Goal: Navigation & Orientation: Find specific page/section

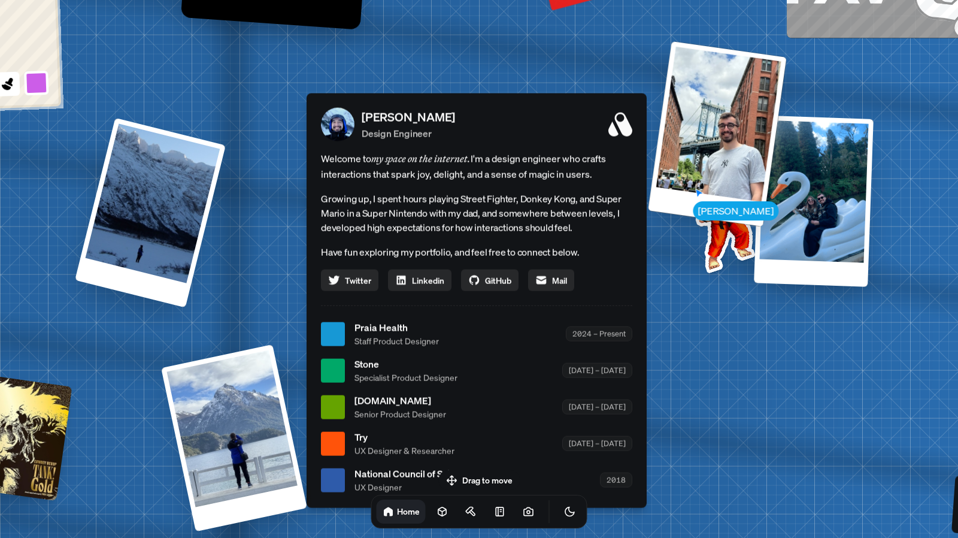
drag, startPoint x: 687, startPoint y: 409, endPoint x: 644, endPoint y: 55, distance: 356.5
click at [644, 55] on div "[PERSON_NAME] [PERSON_NAME] Design Engineer Welcome to my space on the internet…" at bounding box center [479, 334] width 1792 height 1569
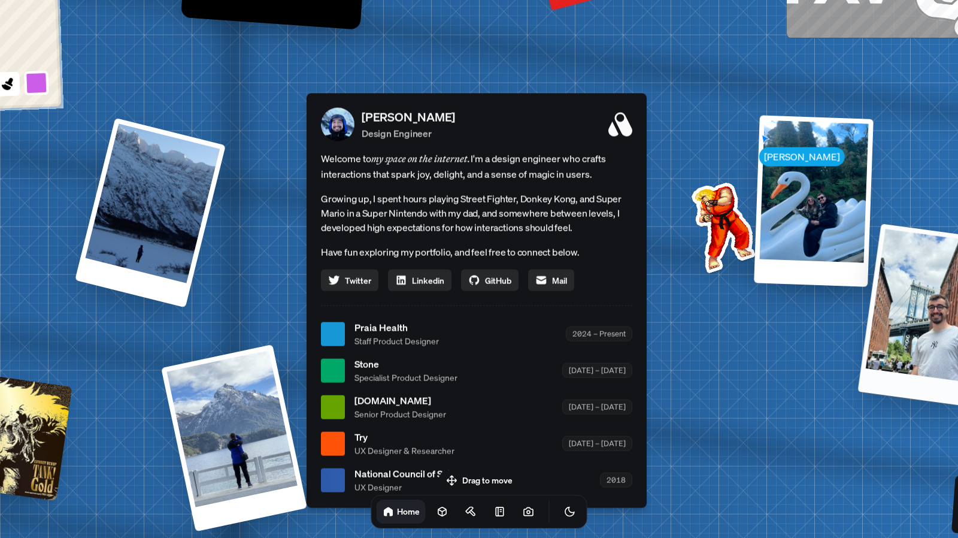
drag, startPoint x: 715, startPoint y: 386, endPoint x: 908, endPoint y: 261, distance: 229.9
click at [908, 261] on div at bounding box center [927, 315] width 138 height 184
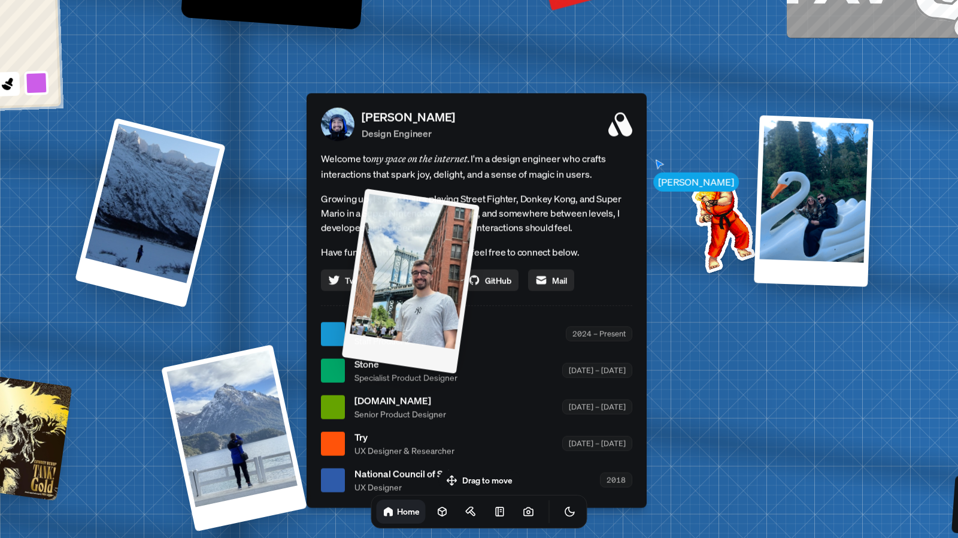
drag, startPoint x: 709, startPoint y: 423, endPoint x: 377, endPoint y: 335, distance: 342.9
click at [377, 335] on div at bounding box center [411, 280] width 138 height 185
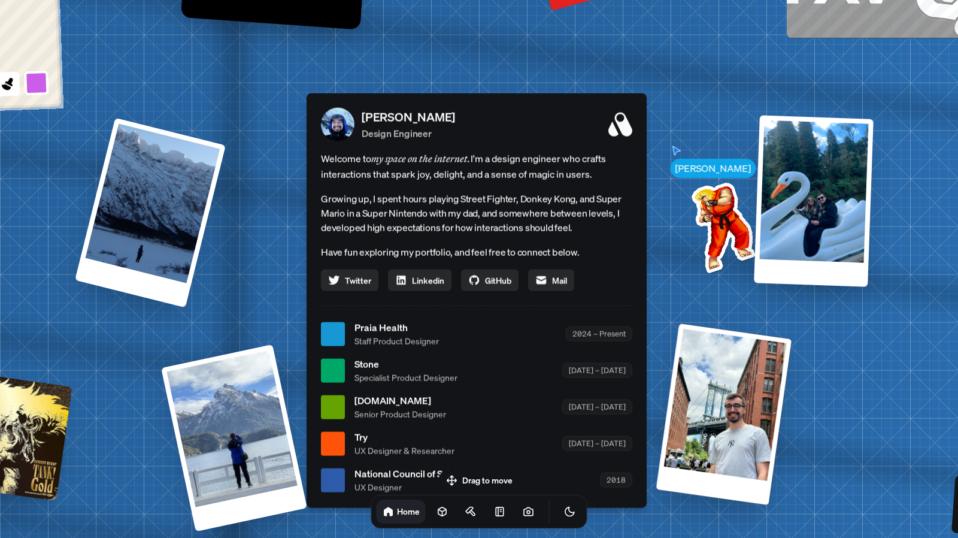
click at [379, 370] on span "Stone" at bounding box center [406, 364] width 103 height 14
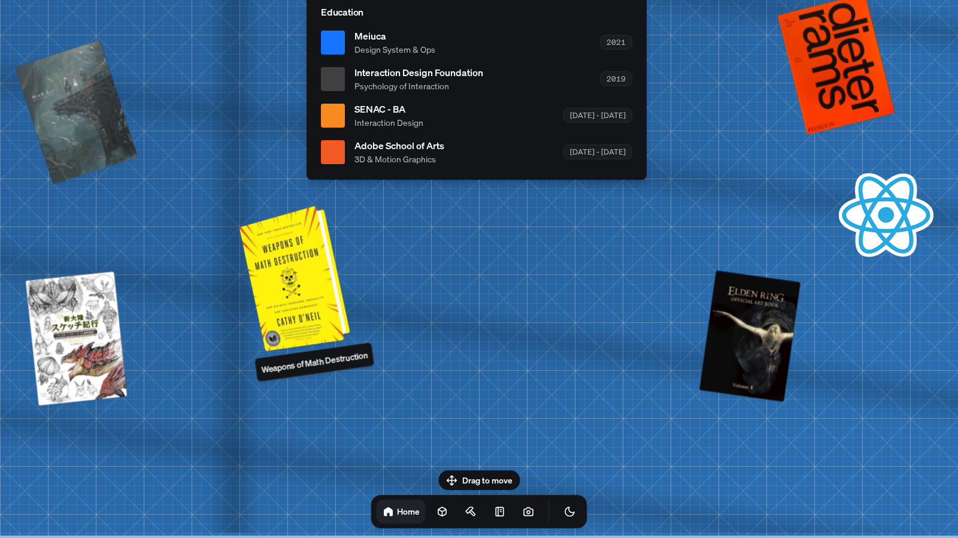
click at [301, 292] on div at bounding box center [296, 277] width 101 height 140
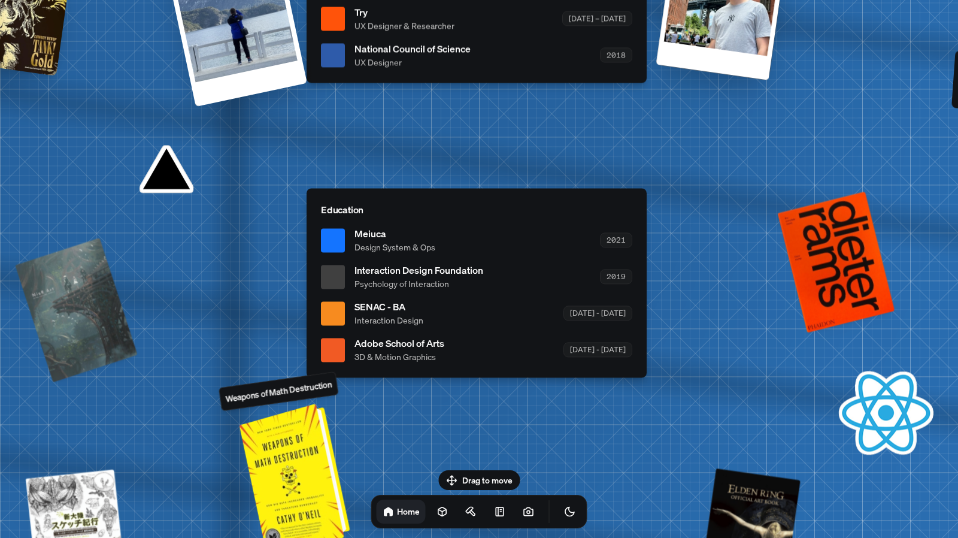
click at [285, 462] on div at bounding box center [296, 475] width 101 height 140
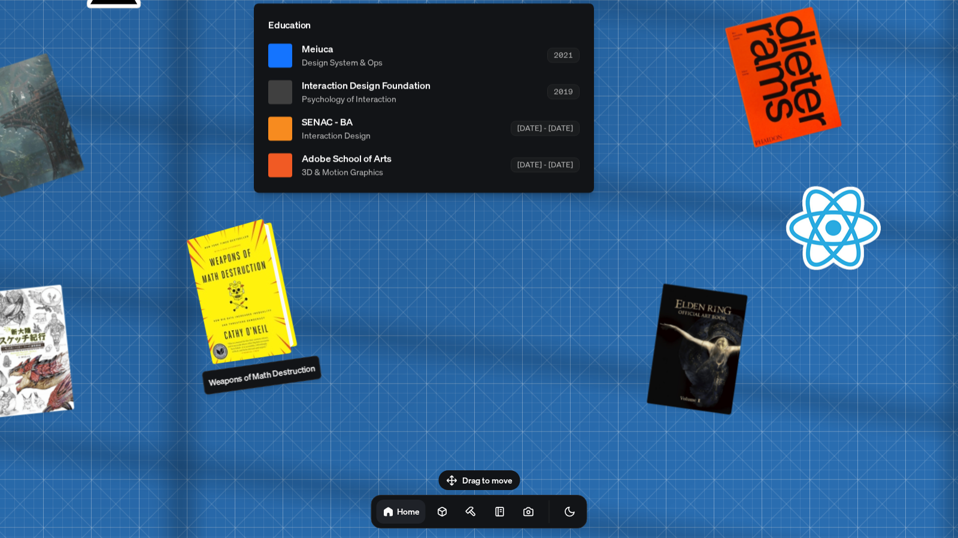
drag, startPoint x: 285, startPoint y: 462, endPoint x: 301, endPoint y: 390, distance: 74.3
click at [295, 360] on div at bounding box center [243, 290] width 101 height 140
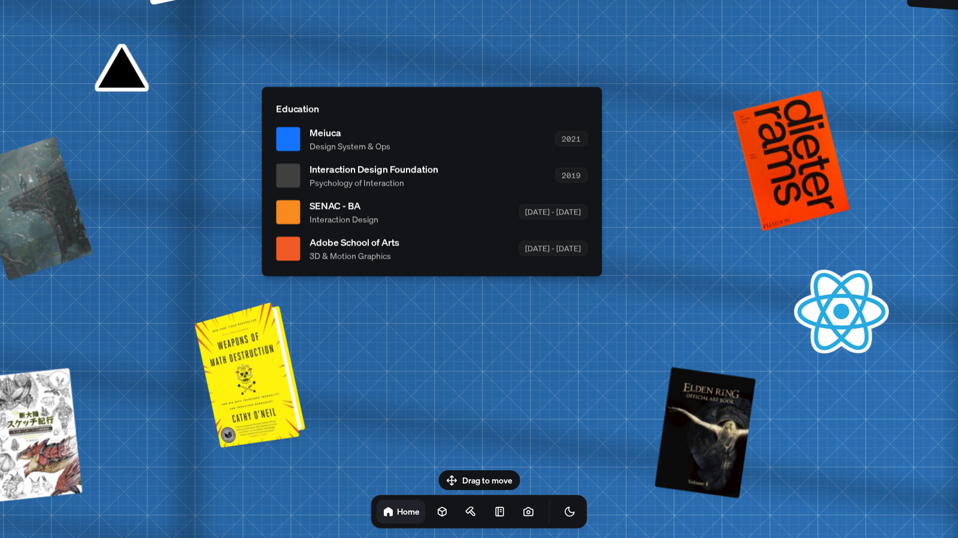
drag, startPoint x: 341, startPoint y: 371, endPoint x: 341, endPoint y: 336, distance: 35.3
click at [302, 336] on div at bounding box center [287, 369] width 30 height 125
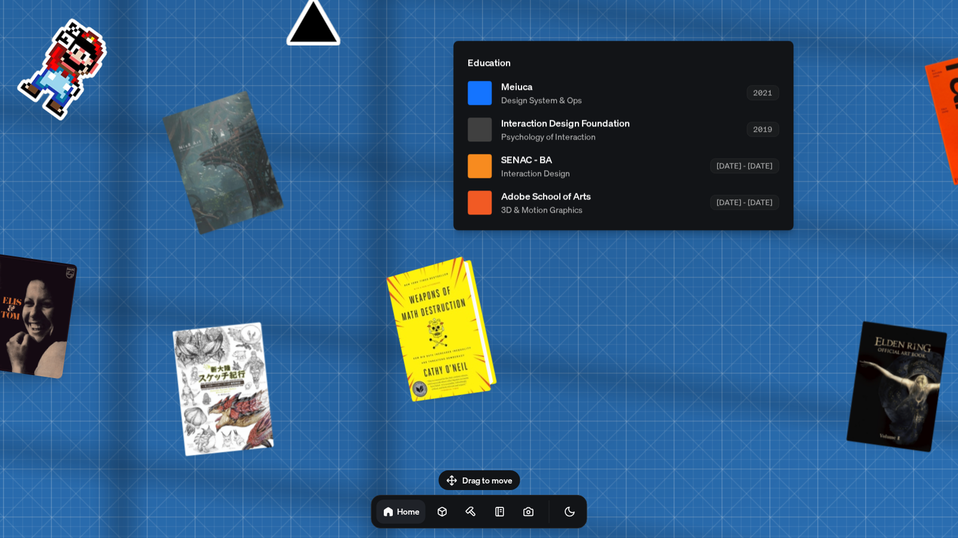
drag, startPoint x: 313, startPoint y: 410, endPoint x: 613, endPoint y: 287, distance: 324.8
click at [494, 287] on div at bounding box center [443, 328] width 101 height 140
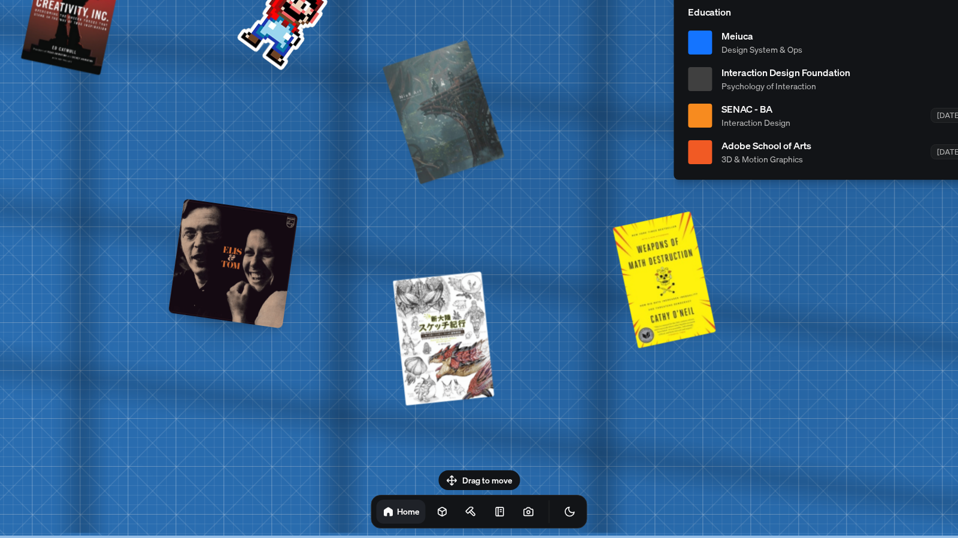
drag, startPoint x: 613, startPoint y: 287, endPoint x: 958, endPoint y: 391, distance: 359.7
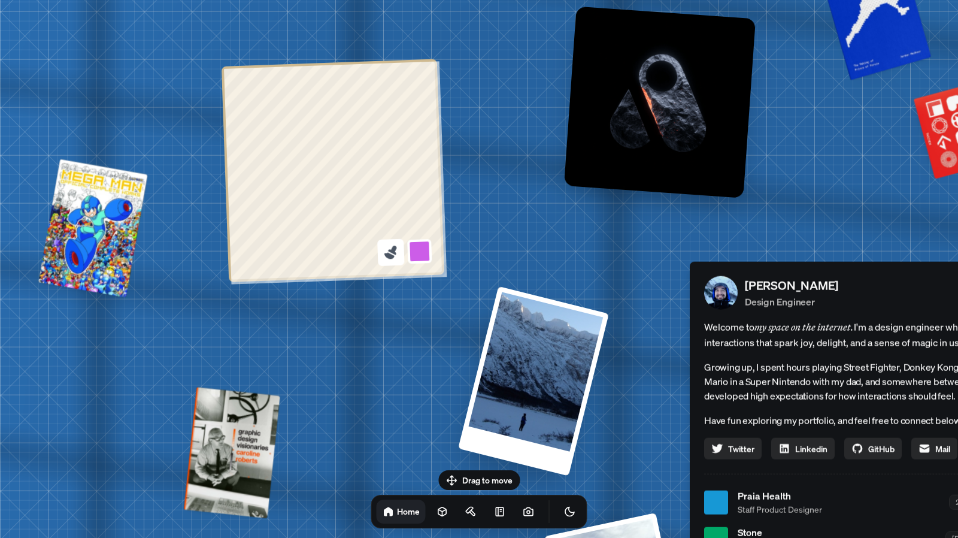
click at [382, 248] on div at bounding box center [333, 170] width 223 height 223
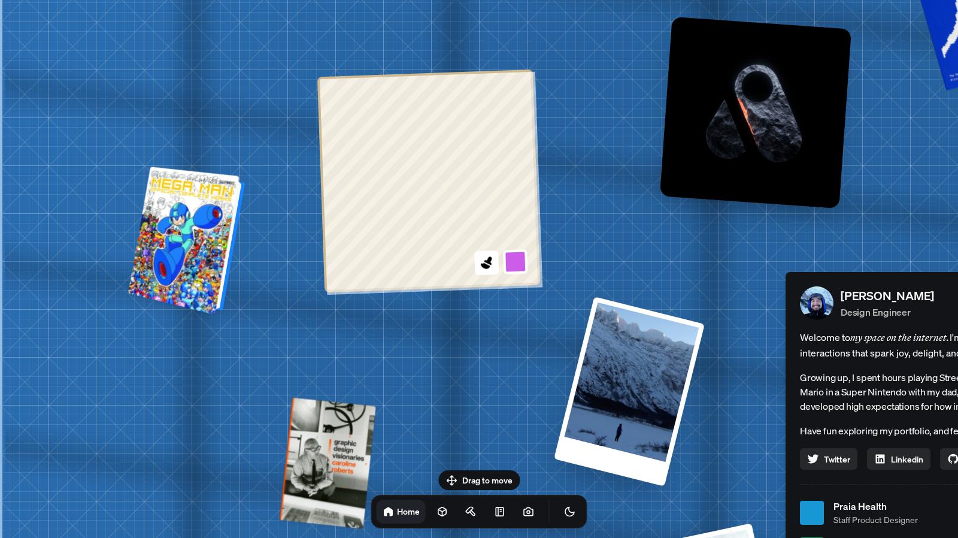
drag, startPoint x: 85, startPoint y: 218, endPoint x: 196, endPoint y: 228, distance: 111.9
click at [196, 228] on div at bounding box center [189, 241] width 108 height 143
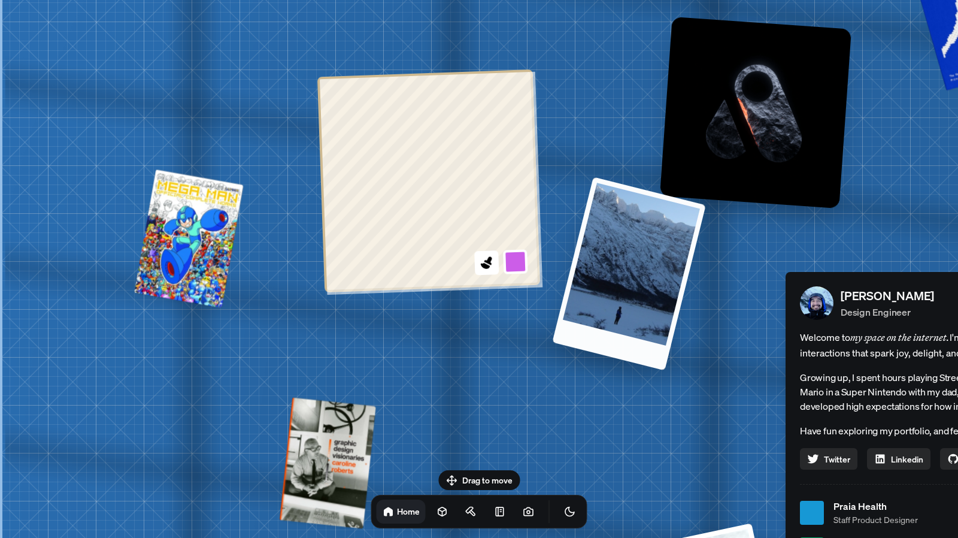
drag, startPoint x: 625, startPoint y: 407, endPoint x: 600, endPoint y: 294, distance: 115.8
click at [600, 294] on div at bounding box center [629, 273] width 154 height 193
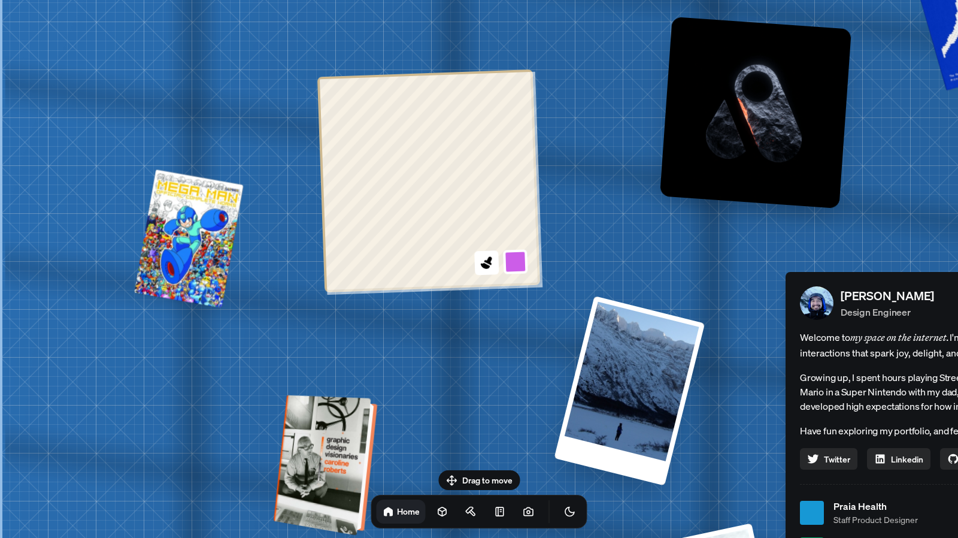
click at [328, 433] on div at bounding box center [327, 465] width 94 height 135
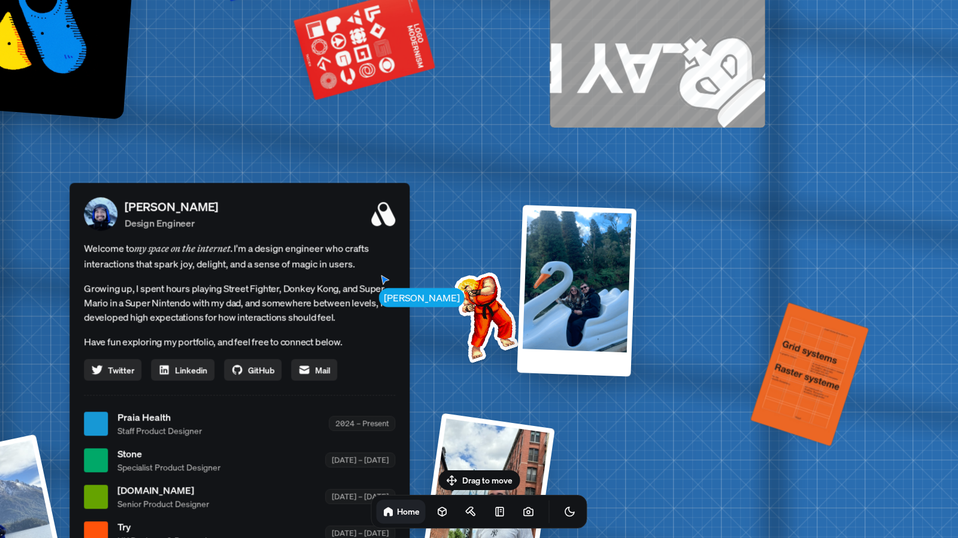
drag, startPoint x: 451, startPoint y: 388, endPoint x: 471, endPoint y: 307, distance: 83.2
click at [471, 307] on img at bounding box center [483, 315] width 121 height 121
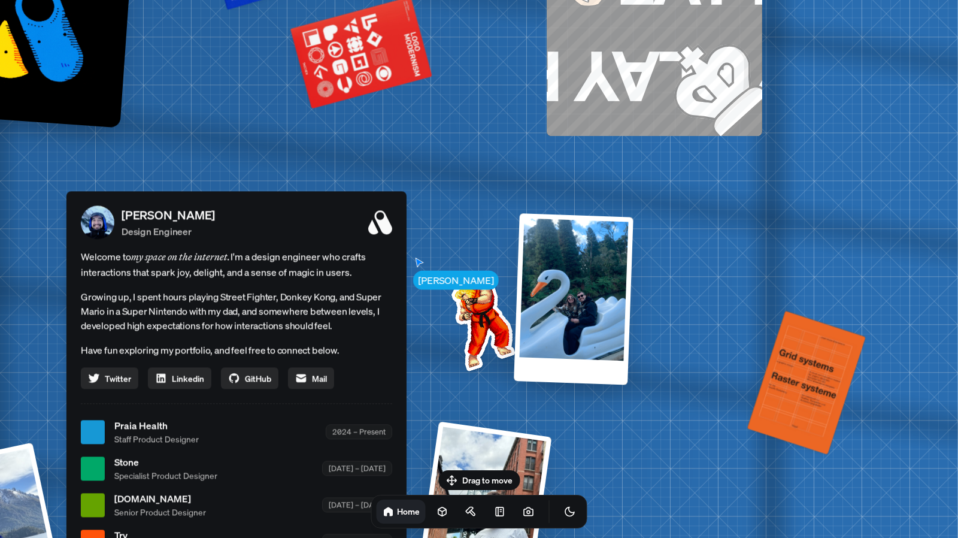
click at [471, 307] on img at bounding box center [480, 323] width 121 height 121
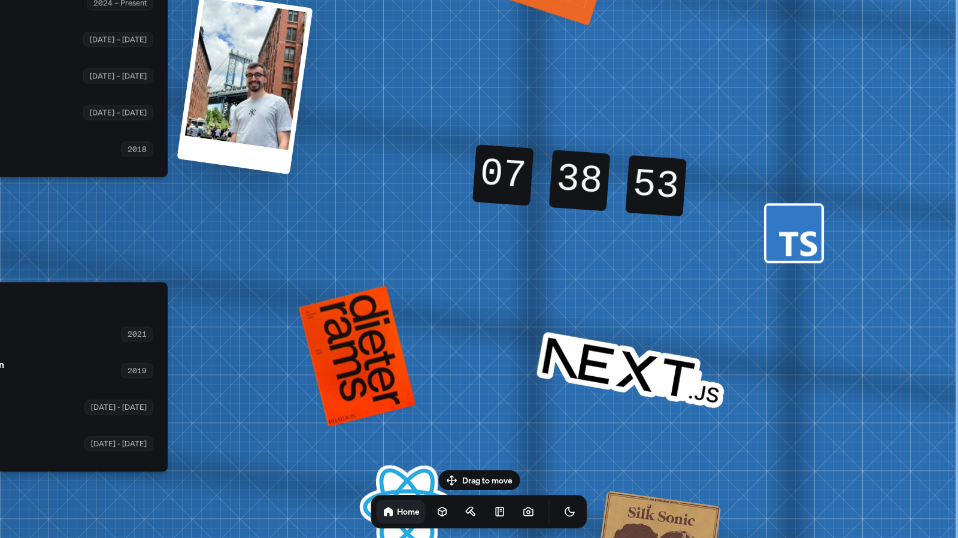
click at [500, 167] on div "07 07" at bounding box center [503, 160] width 59 height 33
click at [528, 219] on div "07 07 07 07 38 38 38 38 52 53 53 52" at bounding box center [579, 180] width 257 height 137
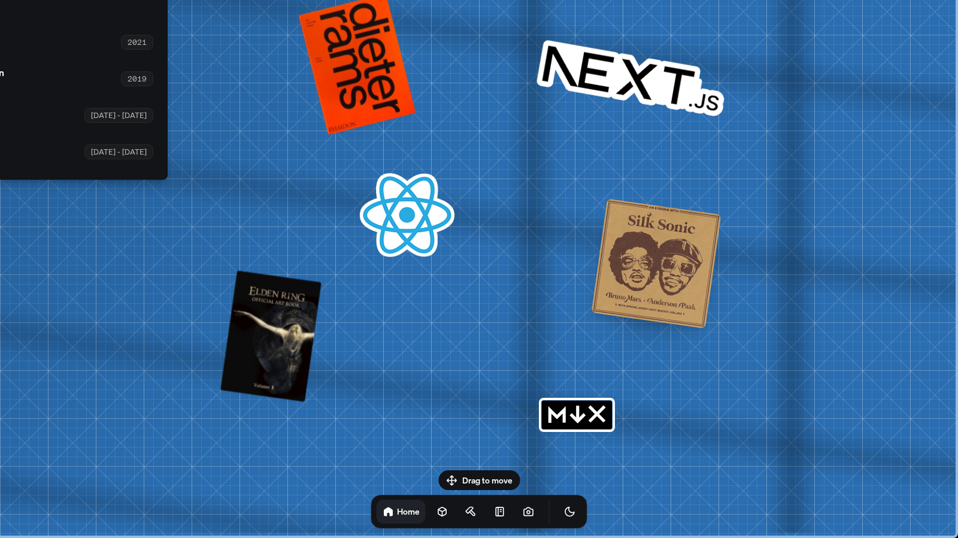
click at [567, 410] on rect "MDX" at bounding box center [577, 415] width 70 height 29
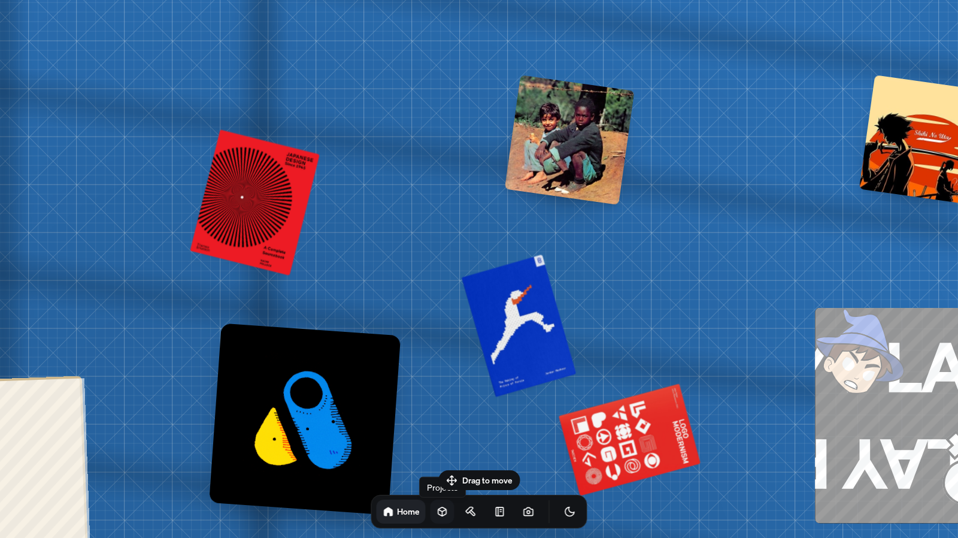
click at [437, 509] on icon at bounding box center [443, 512] width 12 height 12
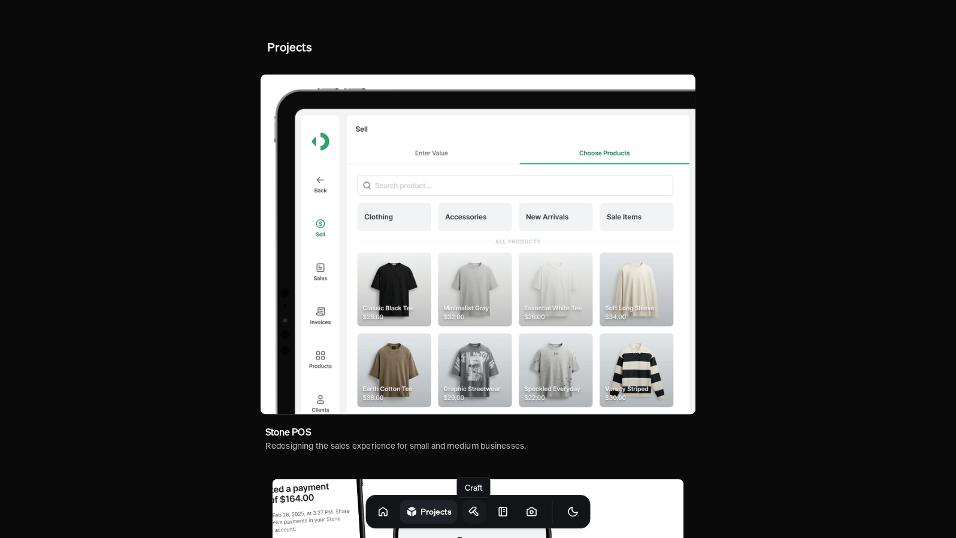
click at [468, 513] on icon at bounding box center [474, 512] width 12 height 12
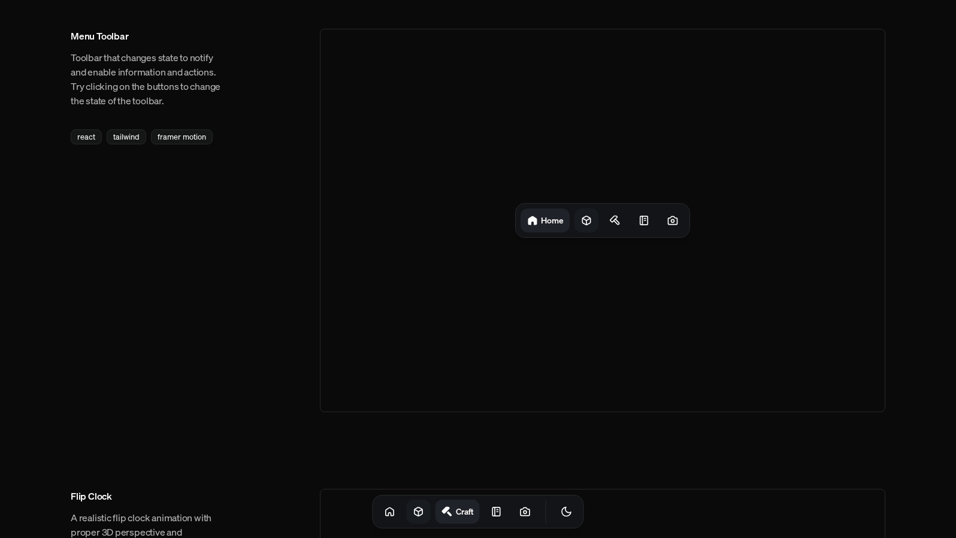
click at [592, 221] on icon at bounding box center [586, 220] width 12 height 12
click at [622, 220] on icon at bounding box center [619, 220] width 12 height 12
click at [641, 221] on icon at bounding box center [642, 220] width 12 height 12
click at [670, 219] on icon at bounding box center [673, 220] width 12 height 12
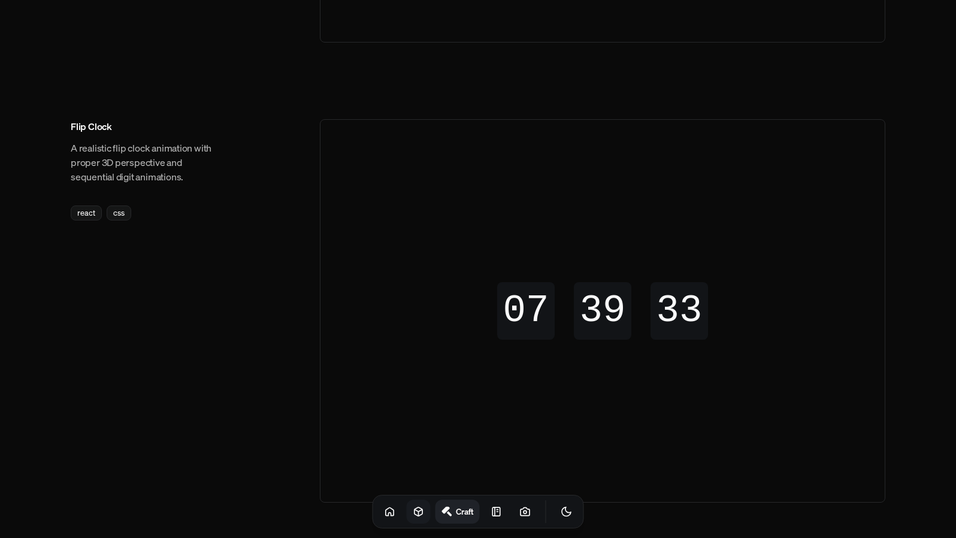
scroll to position [369, 0]
click at [86, 214] on div "react" at bounding box center [86, 213] width 31 height 15
click at [529, 341] on div "07 07 07 07 39 39 39 39 37 38 38 37" at bounding box center [602, 311] width 564 height 382
click at [117, 214] on div "css" at bounding box center [119, 213] width 25 height 15
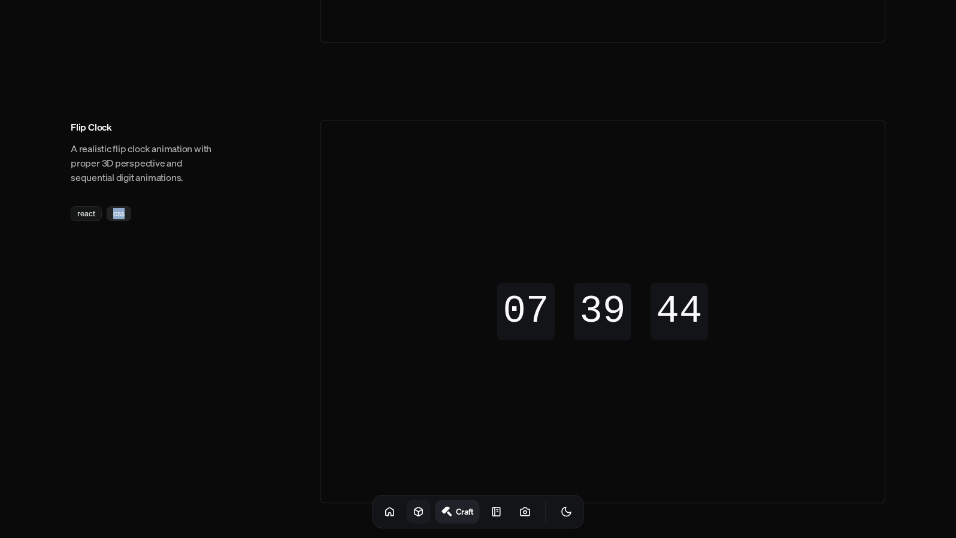
click at [117, 214] on div "css" at bounding box center [119, 213] width 25 height 15
click at [88, 211] on div "react" at bounding box center [86, 213] width 31 height 15
click at [116, 168] on p "A realistic flip clock animation with proper 3D perspective and sequential digi…" at bounding box center [147, 162] width 153 height 43
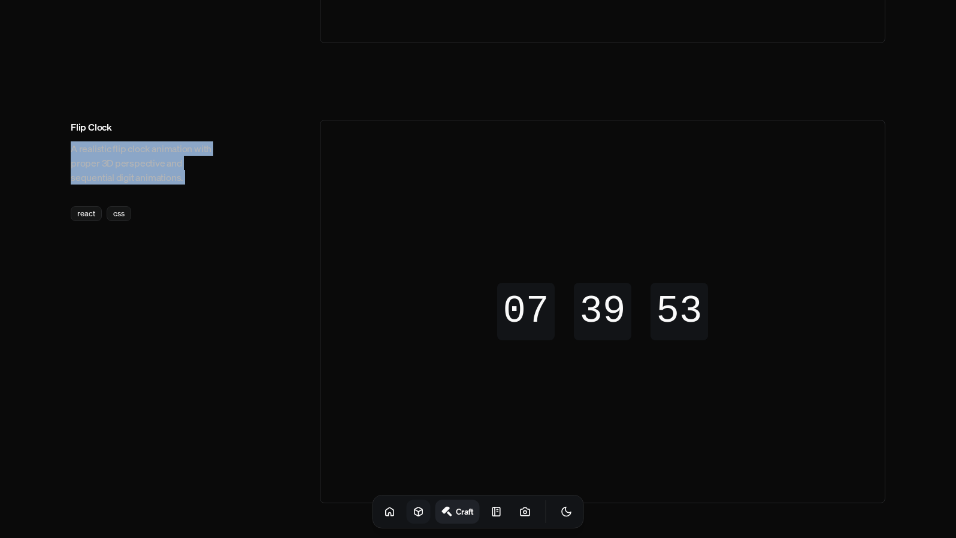
click at [116, 168] on p "A realistic flip clock animation with proper 3D perspective and sequential digi…" at bounding box center [147, 162] width 153 height 43
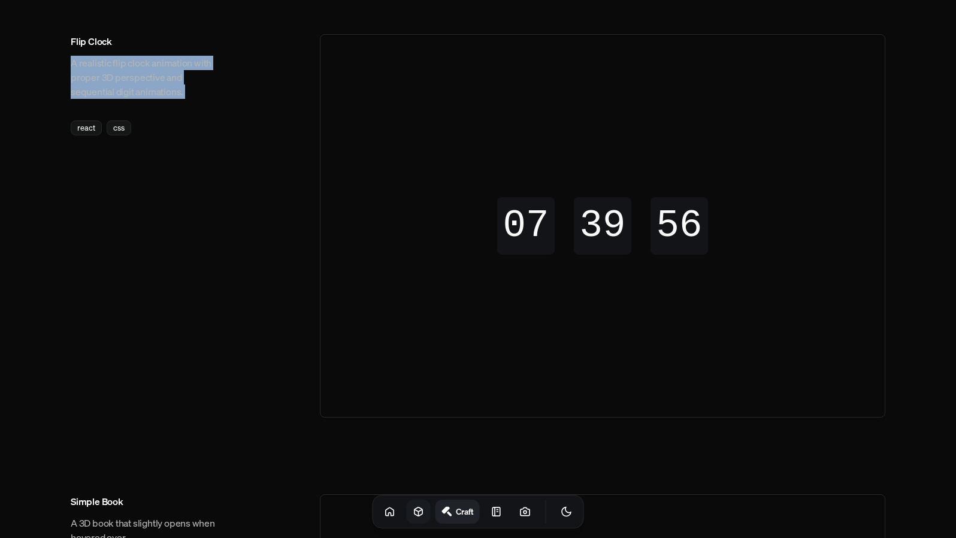
scroll to position [454, 0]
